Goal: Communication & Community: Answer question/provide support

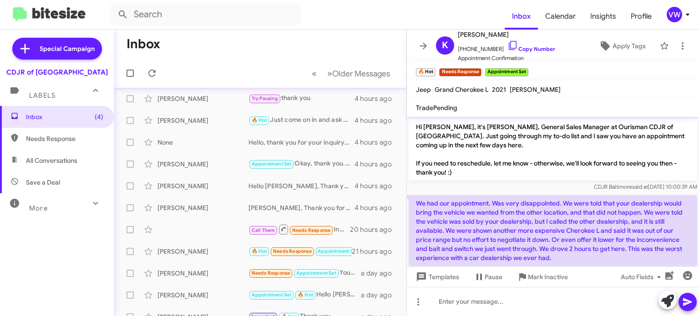
scroll to position [4, 0]
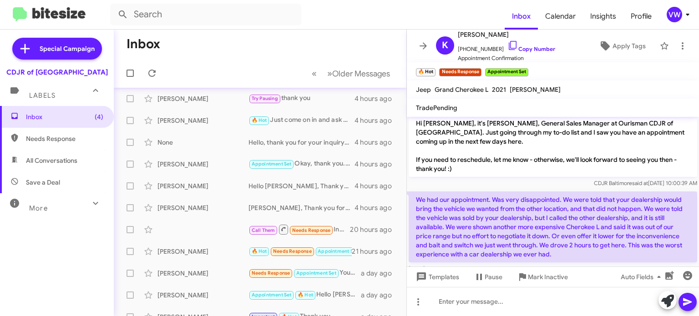
click at [249, 40] on mat-toolbar-row "Inbox" at bounding box center [260, 44] width 293 height 29
click at [369, 54] on mat-toolbar-row "Inbox" at bounding box center [260, 44] width 293 height 29
drag, startPoint x: 376, startPoint y: 46, endPoint x: 381, endPoint y: 40, distance: 7.4
click at [374, 44] on mat-toolbar-row "Inbox" at bounding box center [260, 44] width 293 height 29
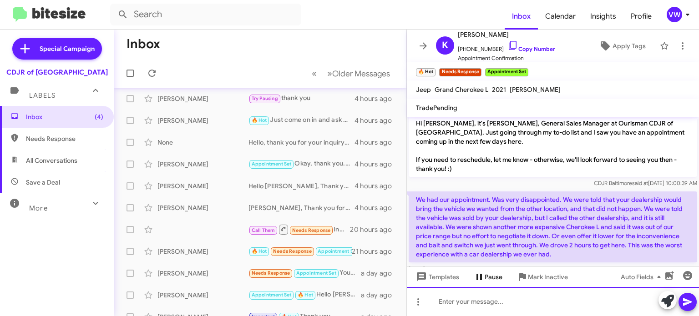
click at [513, 294] on div at bounding box center [553, 301] width 292 height 29
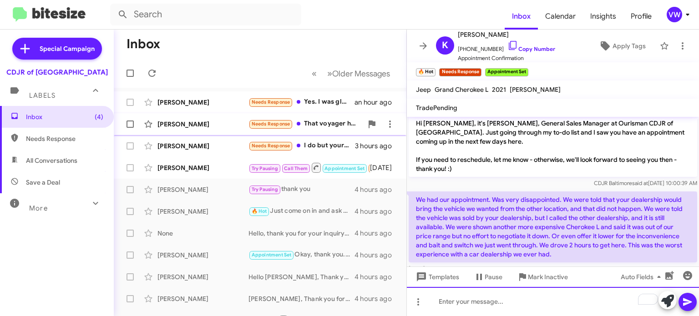
scroll to position [0, 0]
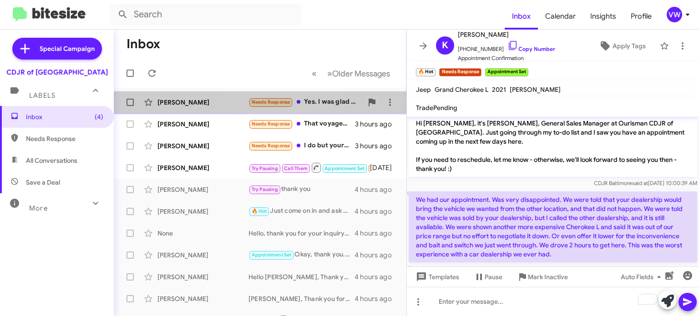
click at [275, 102] on span "Needs Response" at bounding box center [271, 102] width 39 height 6
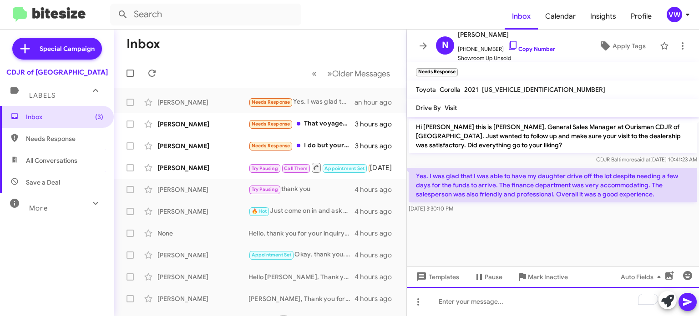
click at [476, 303] on div "To enrich screen reader interactions, please activate Accessibility in Grammarl…" at bounding box center [553, 301] width 292 height 29
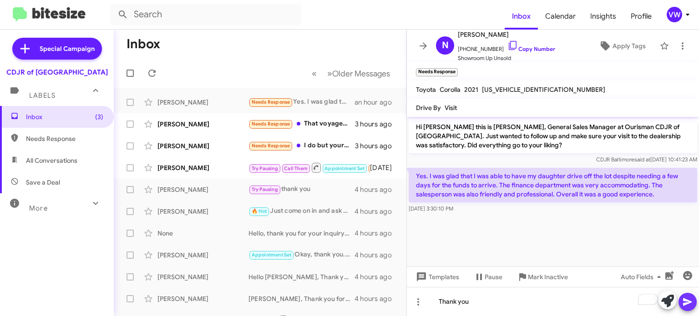
click at [679, 300] on button at bounding box center [687, 302] width 18 height 18
click at [687, 300] on icon at bounding box center [687, 303] width 9 height 8
click at [264, 124] on span "Needs Response" at bounding box center [271, 124] width 39 height 6
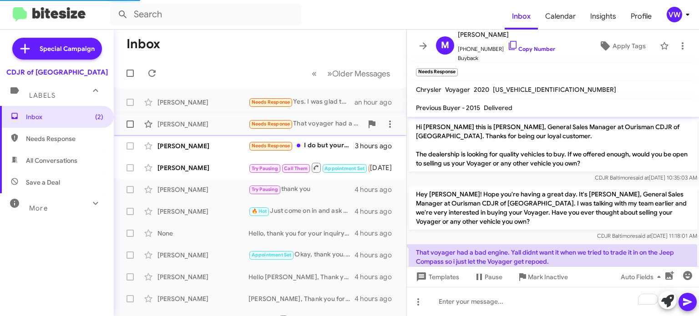
scroll to position [22, 0]
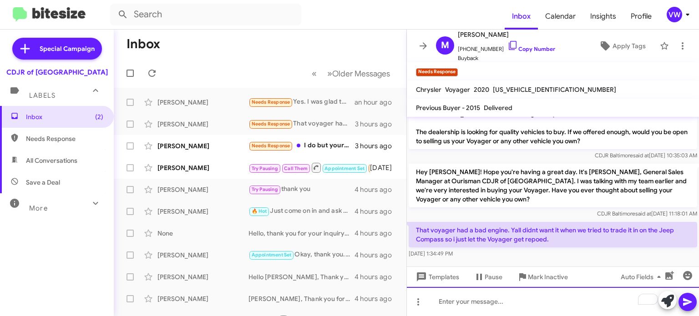
click at [431, 300] on div "To enrich screen reader interactions, please activate Accessibility in Grammarl…" at bounding box center [553, 301] width 292 height 29
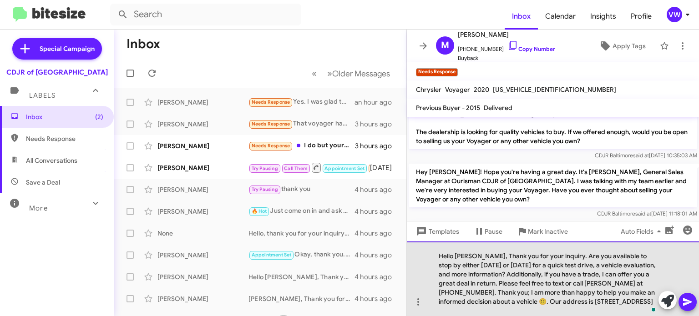
drag, startPoint x: 477, startPoint y: 246, endPoint x: 451, endPoint y: 248, distance: 25.5
click at [476, 247] on div "Hello [PERSON_NAME], Thank you for your inquiry. Are you available to stop by e…" at bounding box center [553, 279] width 292 height 75
click at [519, 255] on div ", Thank you for your inquiry. Are you available to stop by either [DATE] or [DA…" at bounding box center [553, 279] width 292 height 75
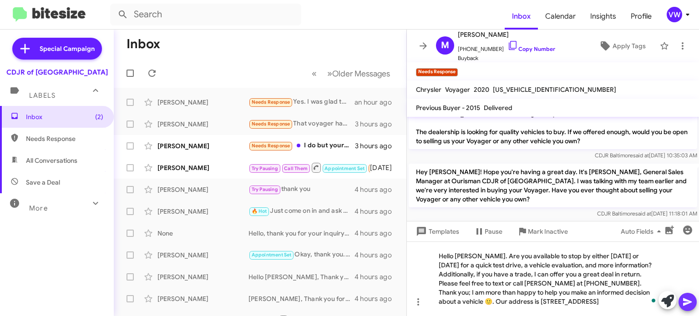
click at [686, 304] on icon at bounding box center [687, 303] width 9 height 8
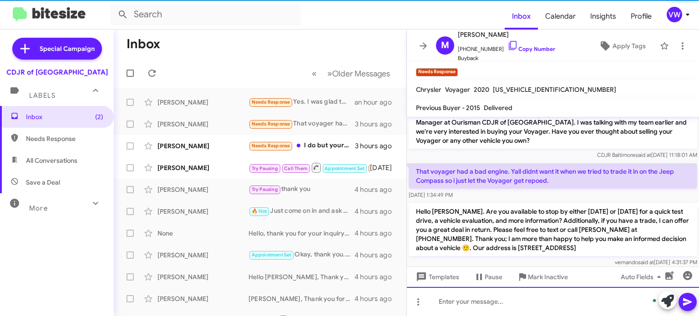
scroll to position [92, 0]
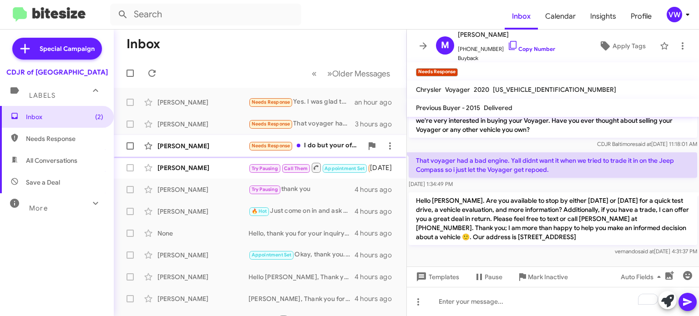
click at [276, 146] on span "Needs Response" at bounding box center [271, 146] width 39 height 6
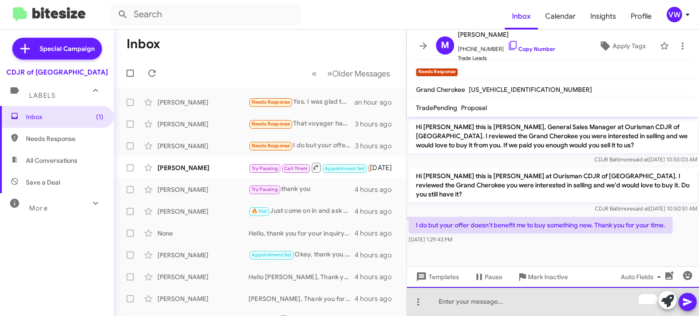
click at [497, 309] on div "To enrich screen reader interactions, please activate Accessibility in Grammarl…" at bounding box center [553, 301] width 292 height 29
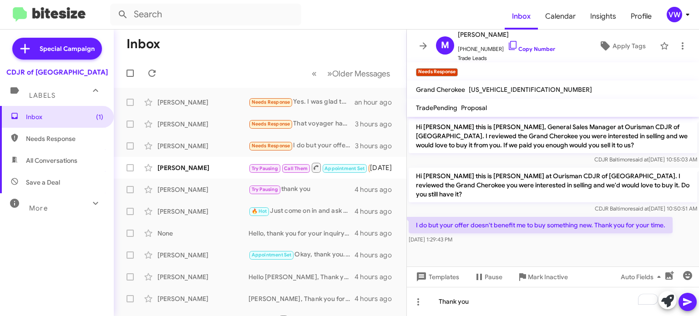
click at [691, 303] on icon at bounding box center [687, 302] width 11 height 11
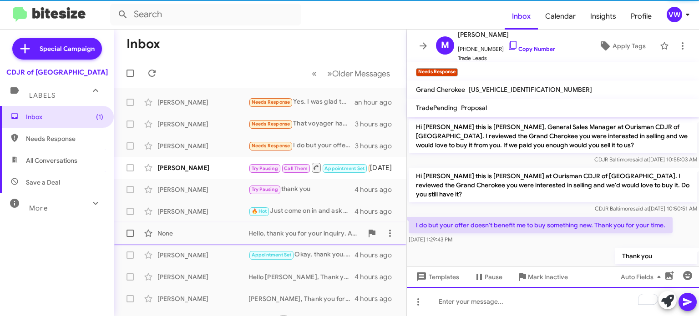
scroll to position [10, 0]
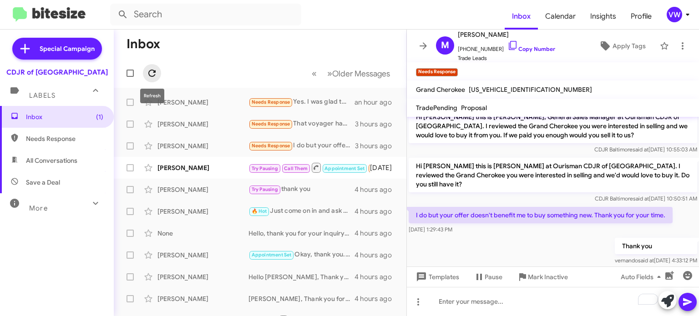
drag, startPoint x: 149, startPoint y: 70, endPoint x: 149, endPoint y: 65, distance: 5.0
click at [149, 68] on icon at bounding box center [152, 73] width 11 height 11
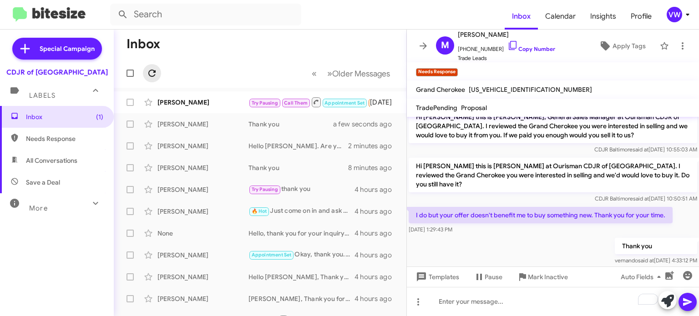
click at [148, 67] on button at bounding box center [152, 73] width 18 height 18
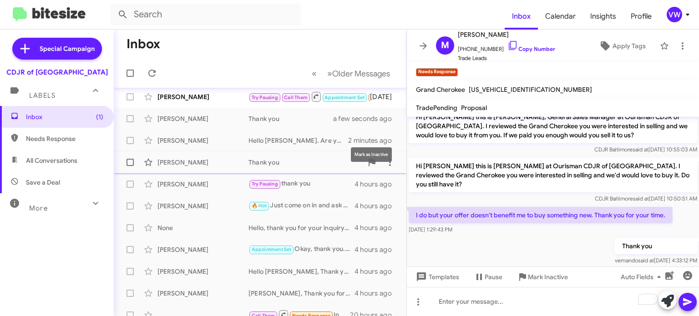
scroll to position [0, 0]
